Goal: Task Accomplishment & Management: Manage account settings

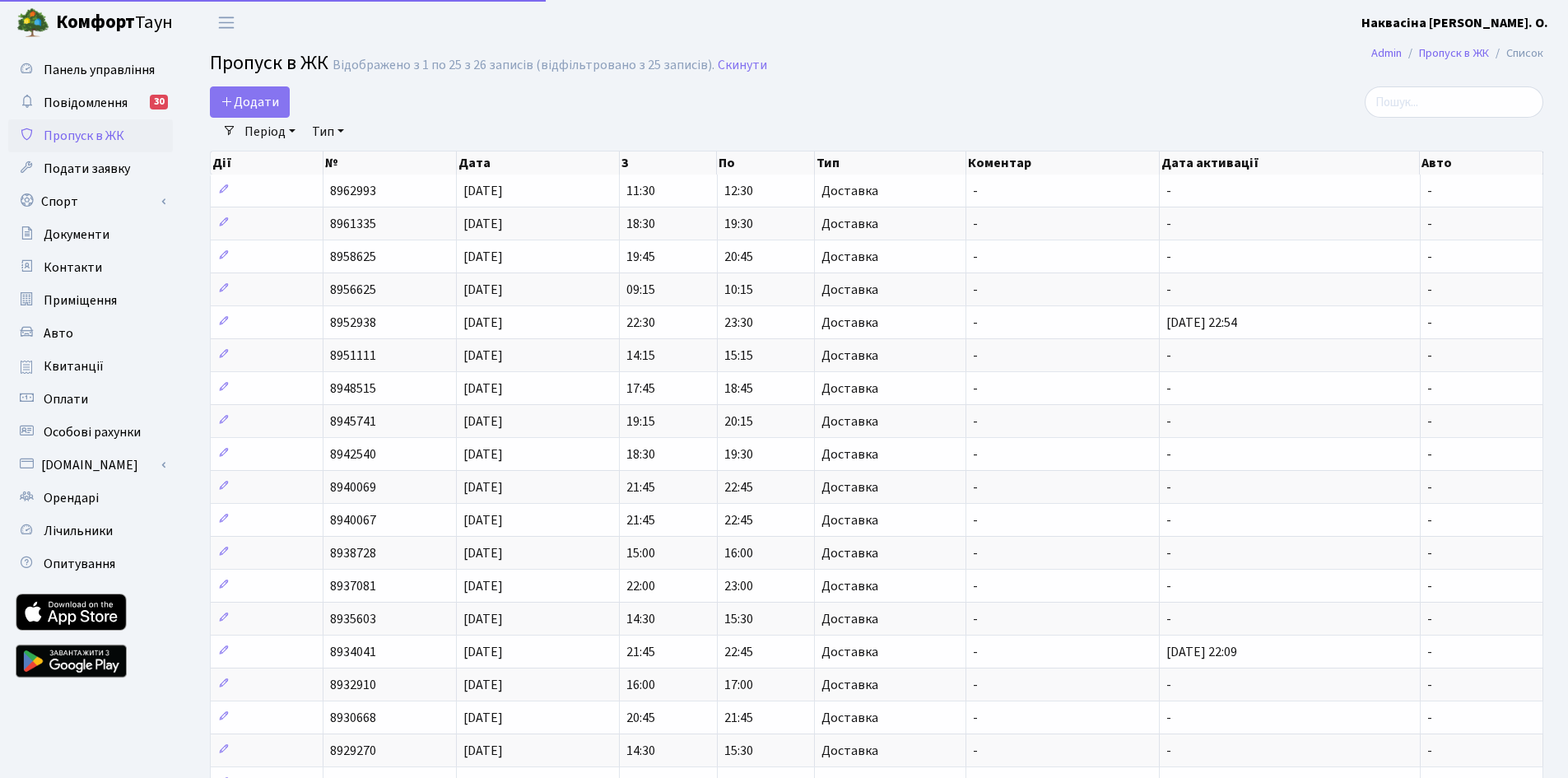
select select "25"
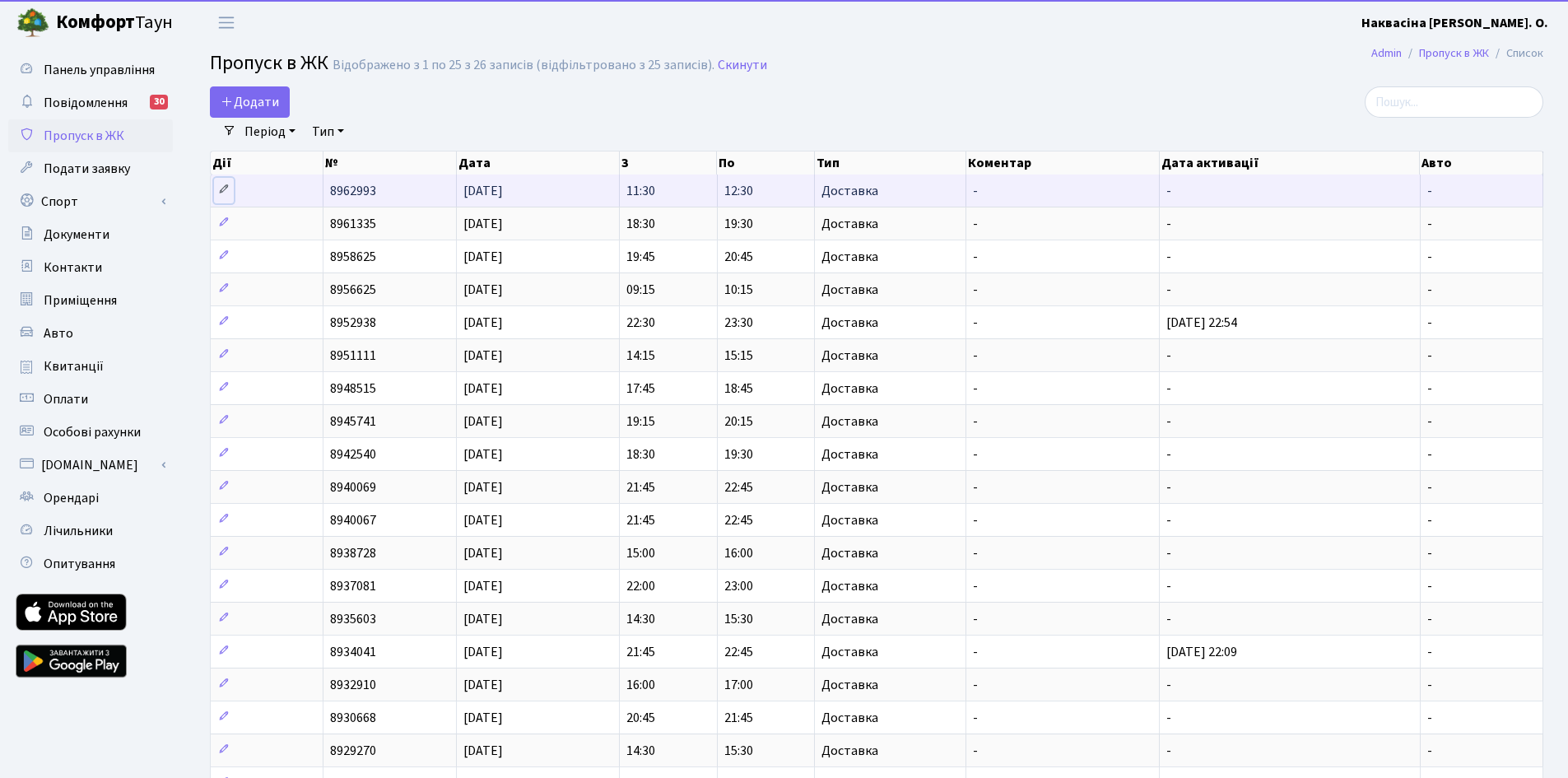
click at [230, 186] on link at bounding box center [223, 191] width 19 height 26
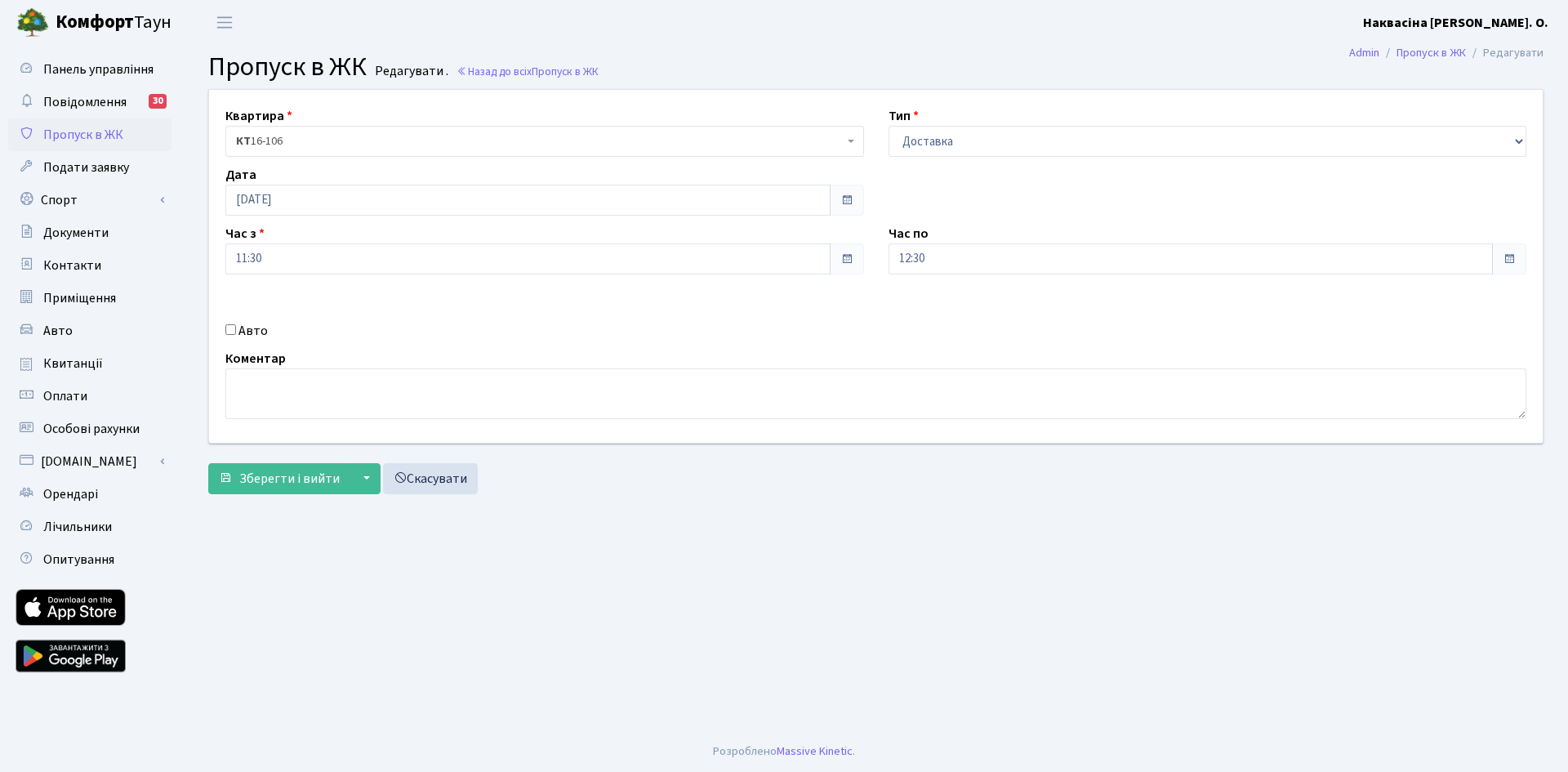
click at [249, 331] on label "Авто" at bounding box center [253, 330] width 29 height 19
click at [236, 331] on input "Авто" at bounding box center [231, 329] width 11 height 11
checkbox input "true"
type input "AA6692KK"
click at [239, 469] on button "Зберегти і вийти" at bounding box center [279, 478] width 142 height 31
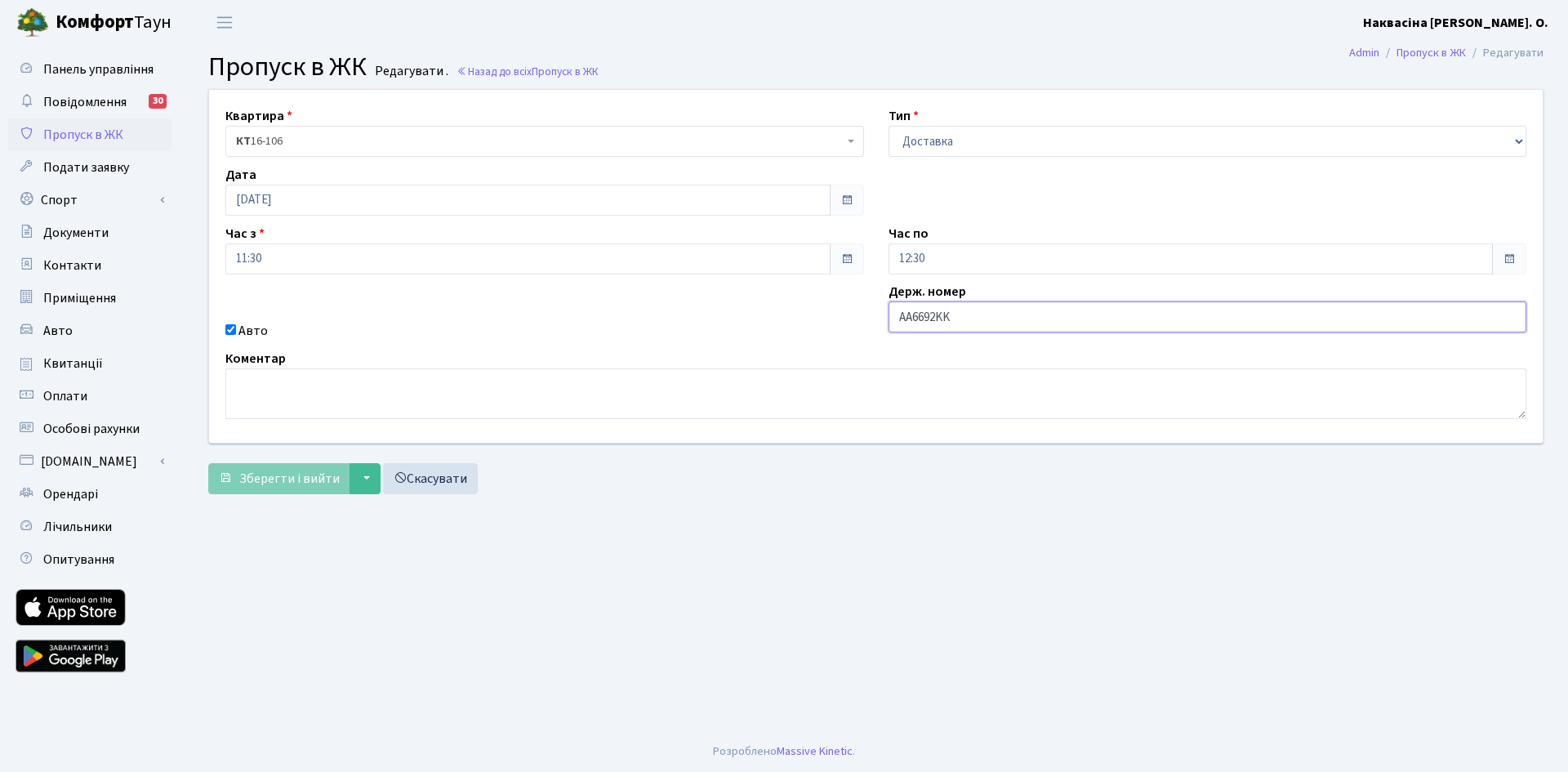
drag, startPoint x: 1004, startPoint y: 316, endPoint x: 796, endPoint y: 305, distance: 208.3
click at [801, 305] on div "Квартира <b>КТ</b>&nbsp;&nbsp;&nbsp;&nbsp;16-106 КТ 16-106 Тип - Доставка Таксі…" at bounding box center [876, 267] width 1358 height 353
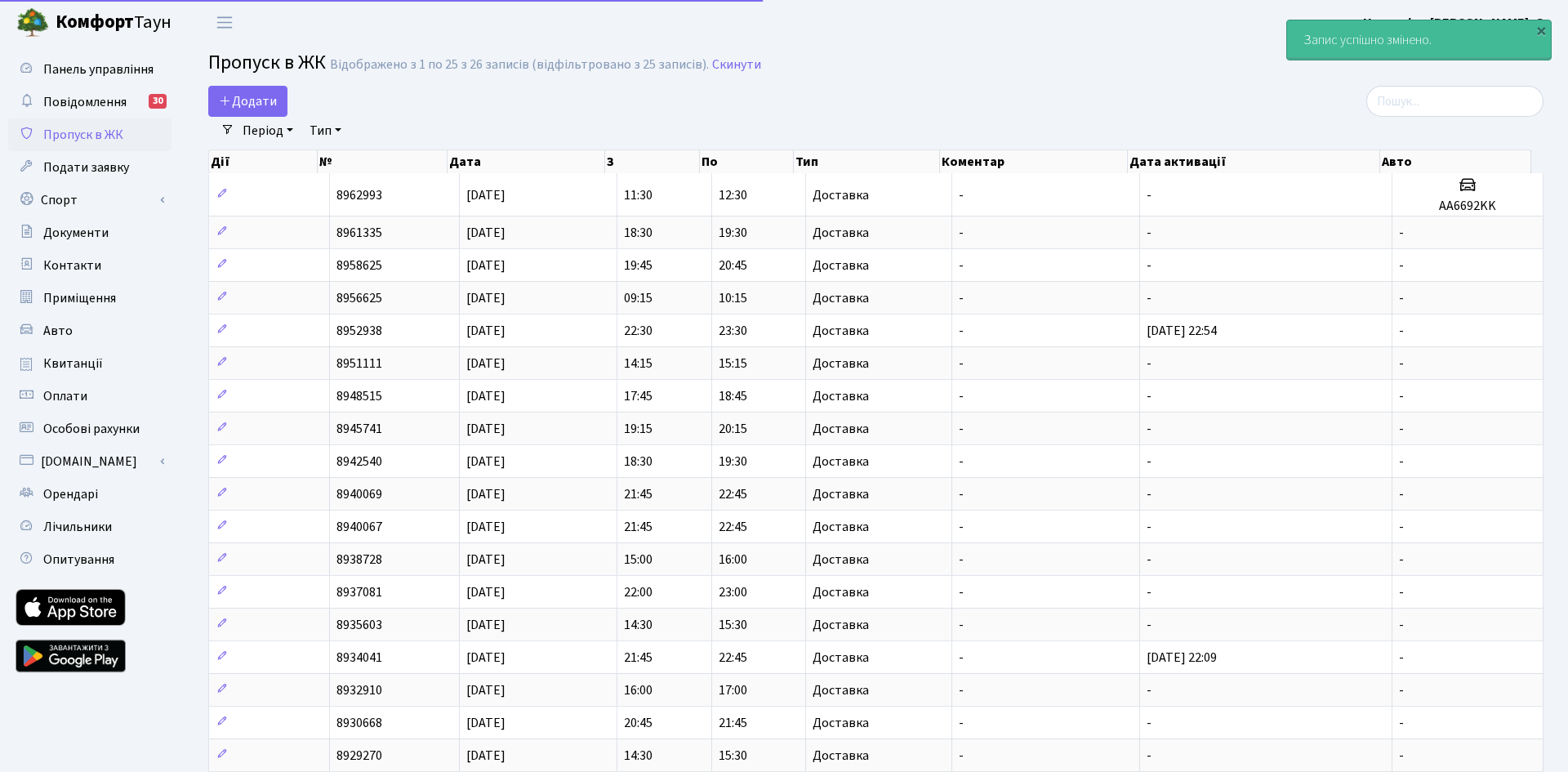
select select "25"
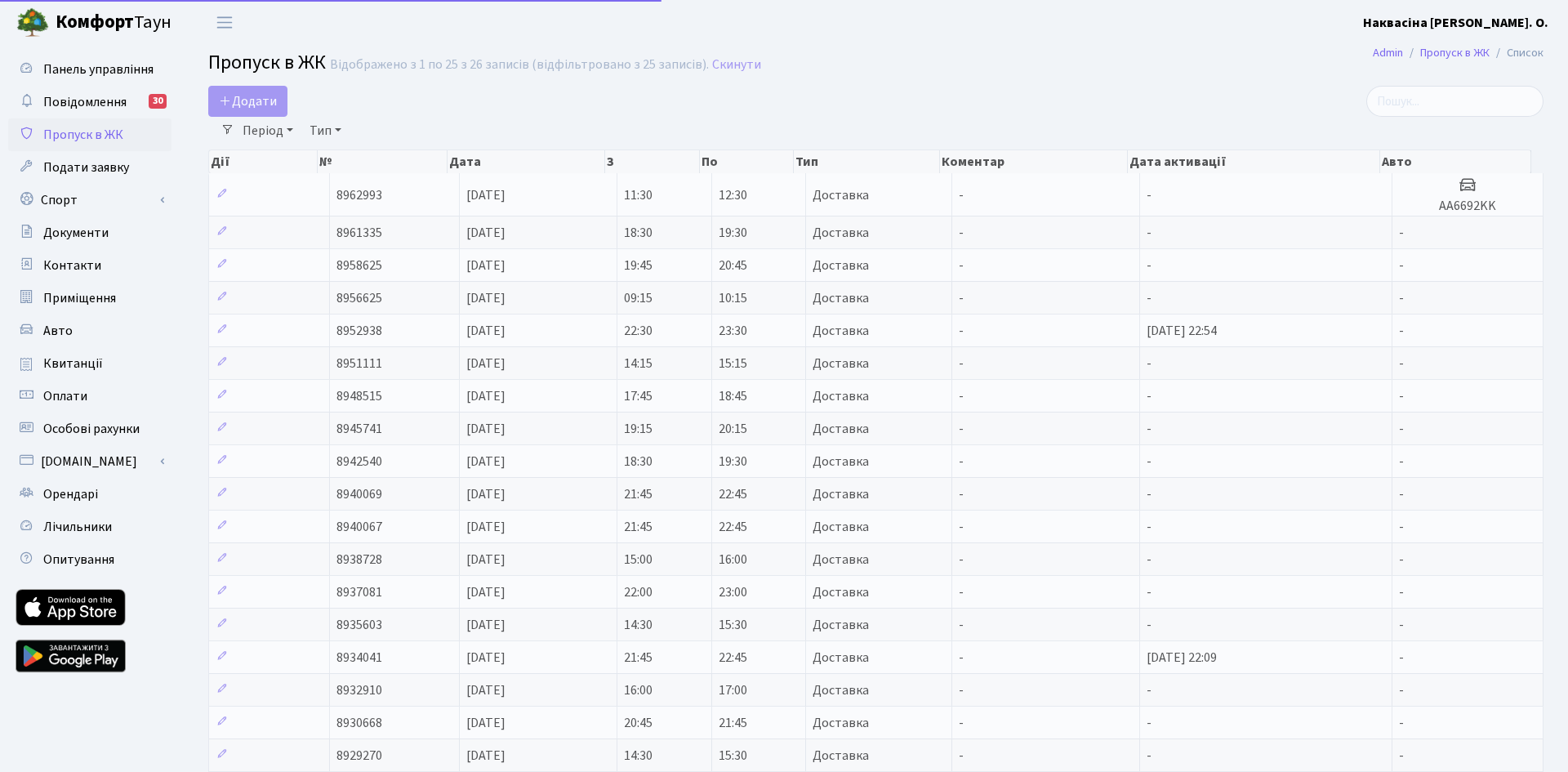
select select "25"
